Goal: Task Accomplishment & Management: Manage account settings

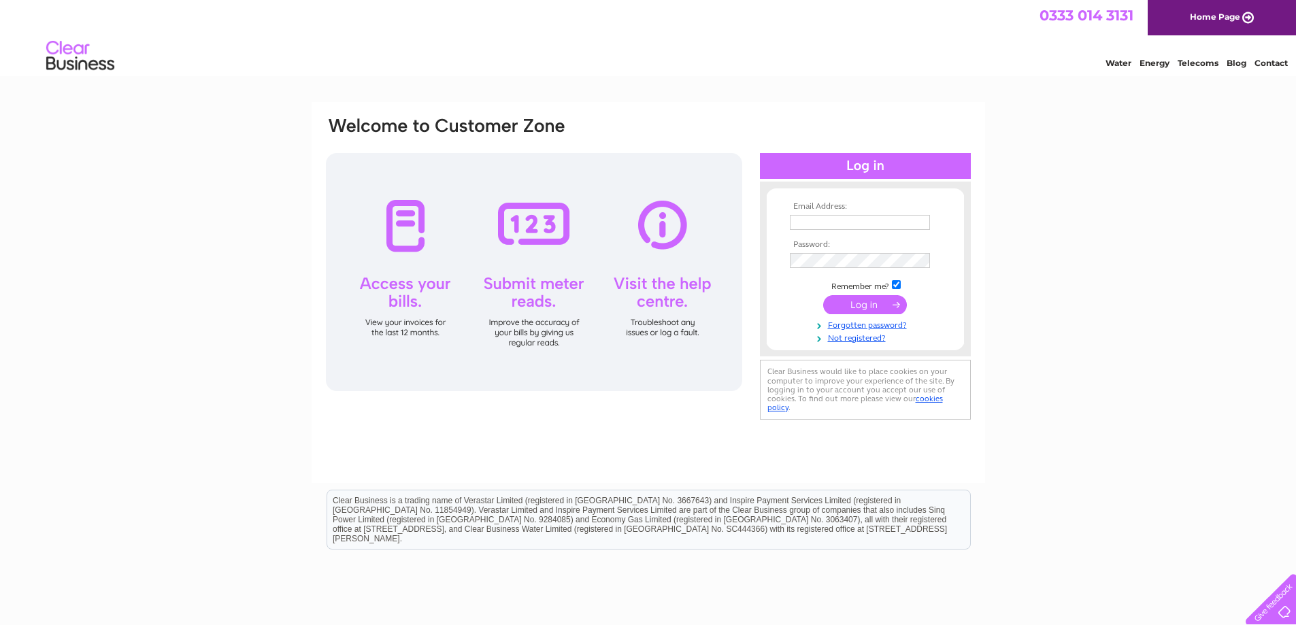
type input "[EMAIL_ADDRESS][DOMAIN_NAME]"
click at [854, 297] on input "submit" at bounding box center [865, 304] width 84 height 19
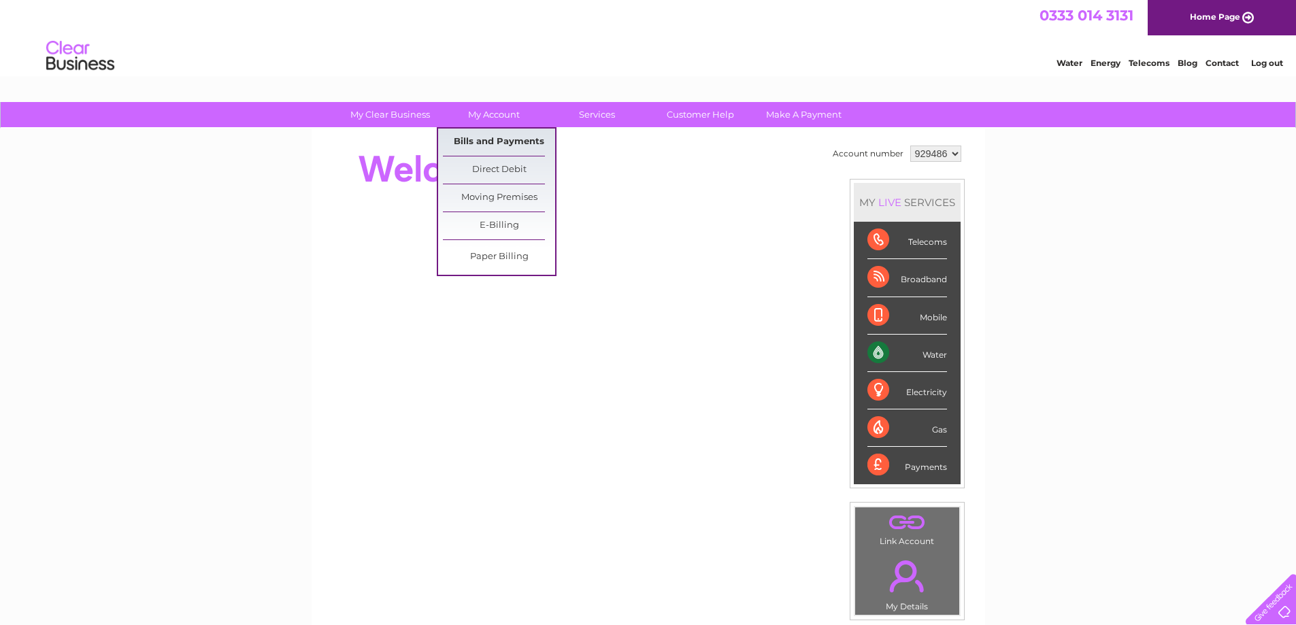
click at [507, 145] on link "Bills and Payments" at bounding box center [499, 142] width 112 height 27
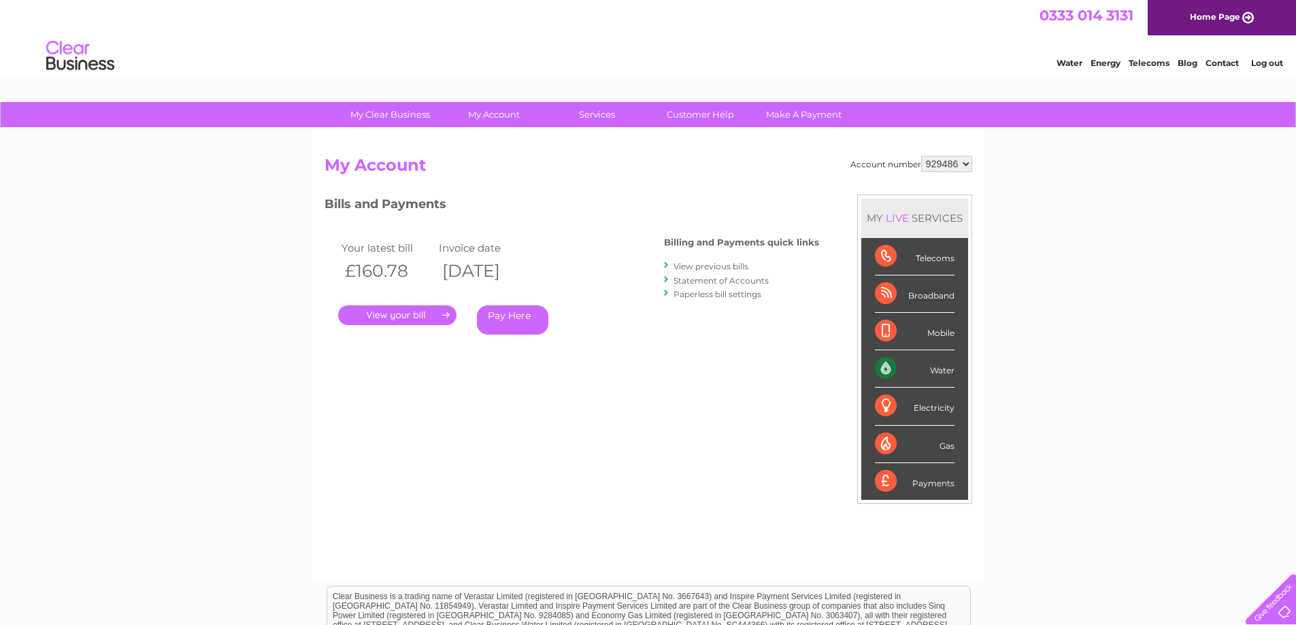
click at [414, 313] on link "." at bounding box center [397, 315] width 118 height 20
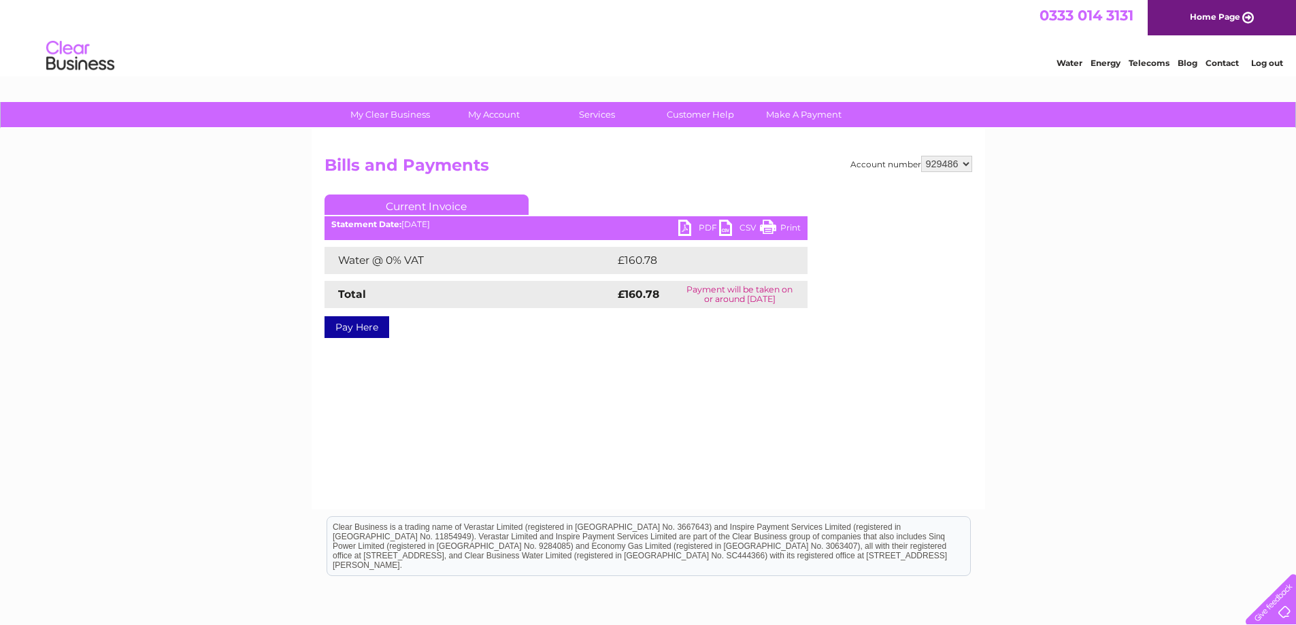
click at [698, 233] on link "PDF" at bounding box center [698, 230] width 41 height 20
